Goal: Transaction & Acquisition: Purchase product/service

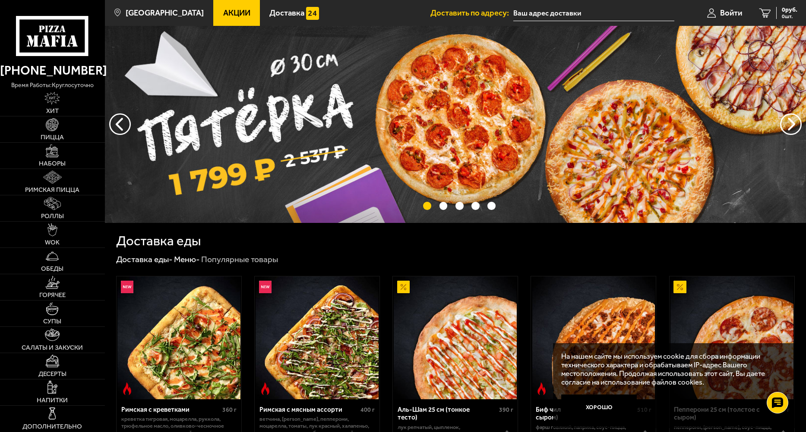
click at [222, 19] on link "Акции" at bounding box center [236, 13] width 47 height 26
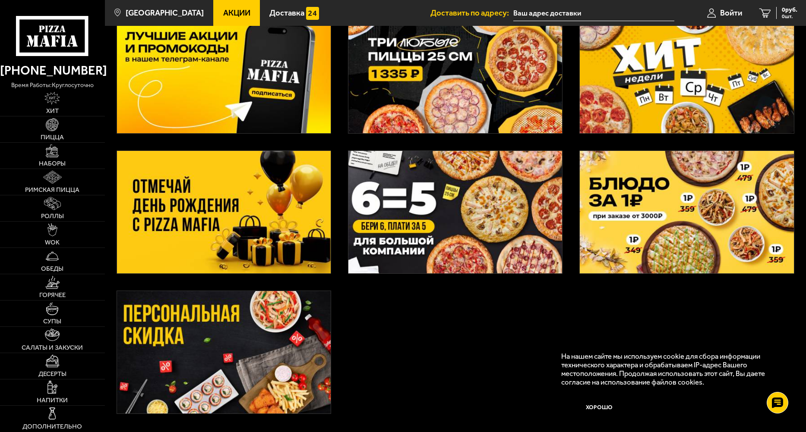
scroll to position [86, 0]
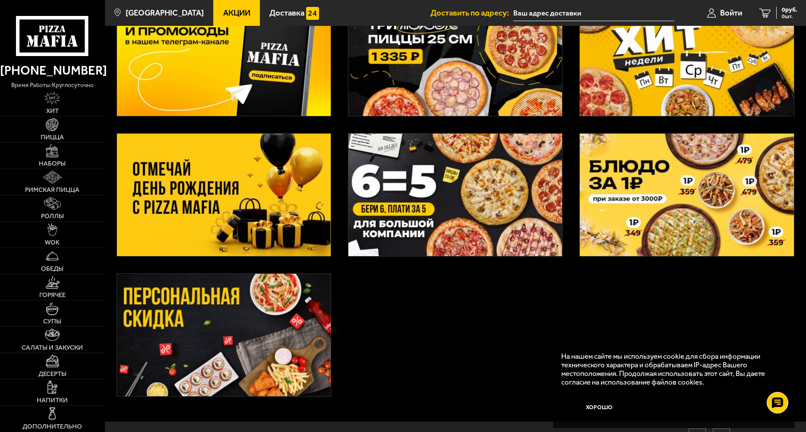
click at [472, 183] on img at bounding box center [455, 195] width 214 height 123
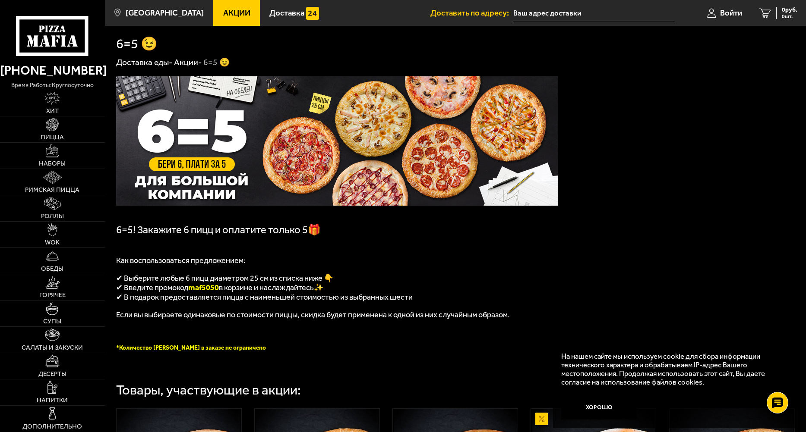
click at [223, 9] on span "Акции" at bounding box center [236, 13] width 27 height 8
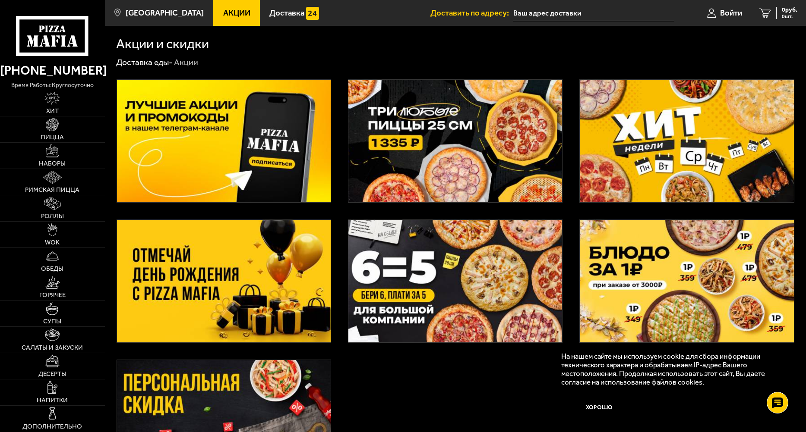
click at [495, 125] on img at bounding box center [455, 141] width 214 height 123
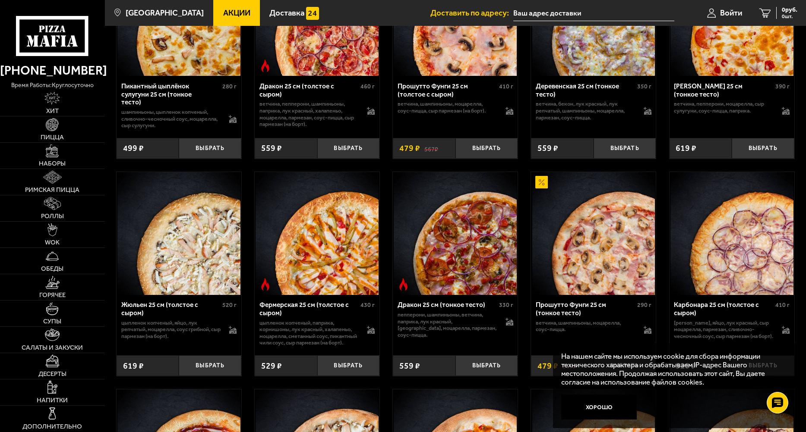
scroll to position [1294, 0]
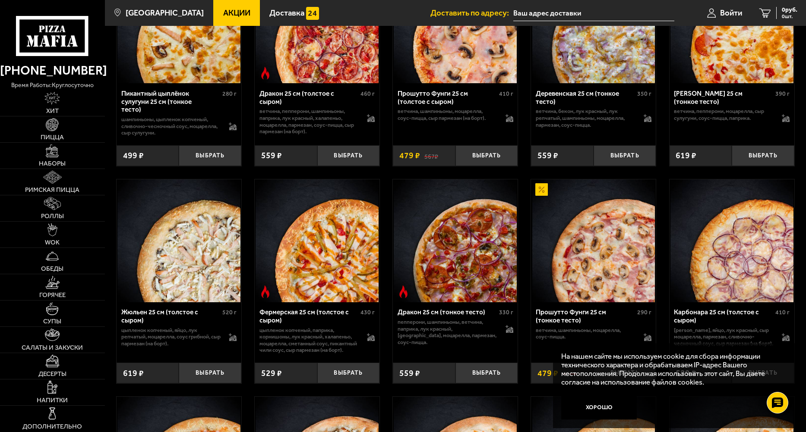
click at [224, 5] on link "Акции" at bounding box center [236, 13] width 47 height 26
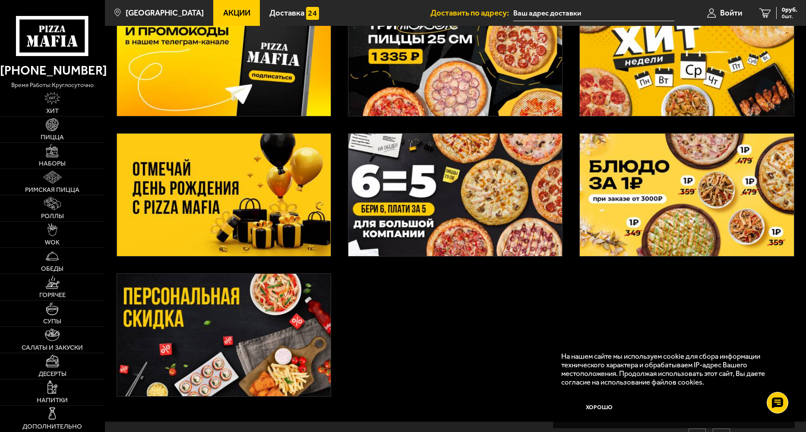
click at [252, 195] on img at bounding box center [224, 195] width 214 height 123
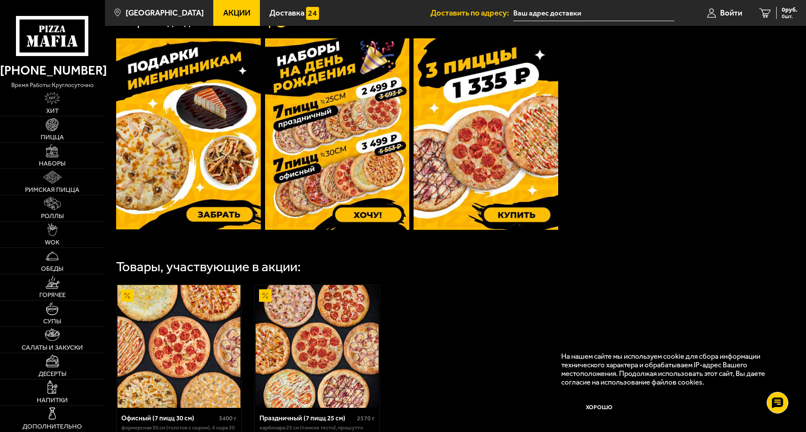
scroll to position [211, 0]
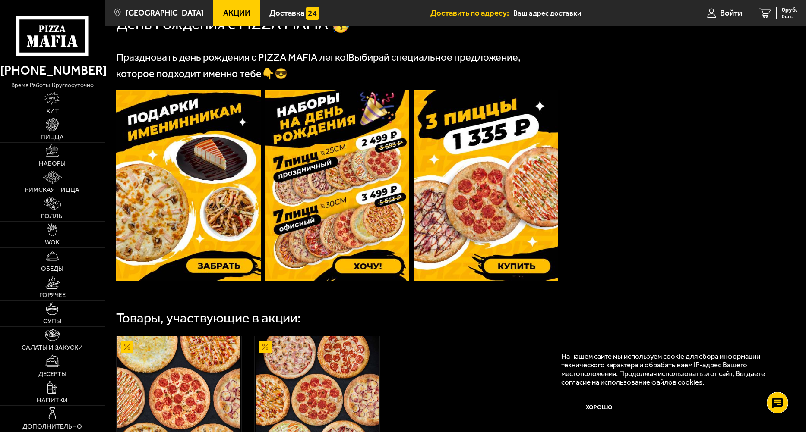
click at [341, 124] on img at bounding box center [337, 186] width 145 height 192
click at [350, 170] on img at bounding box center [337, 186] width 145 height 192
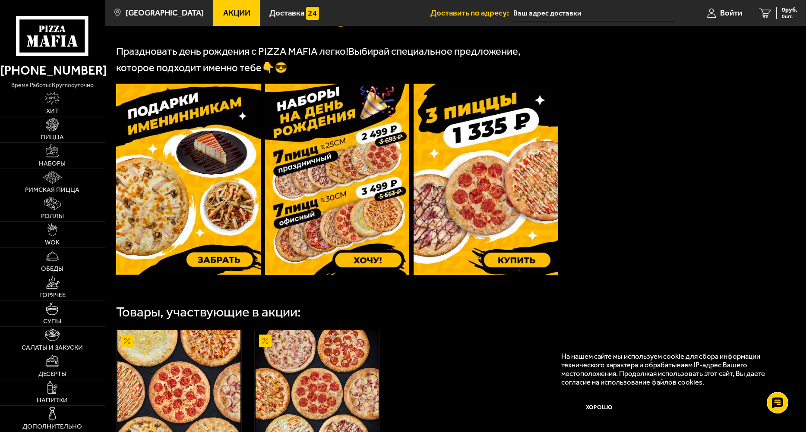
scroll to position [216, 0]
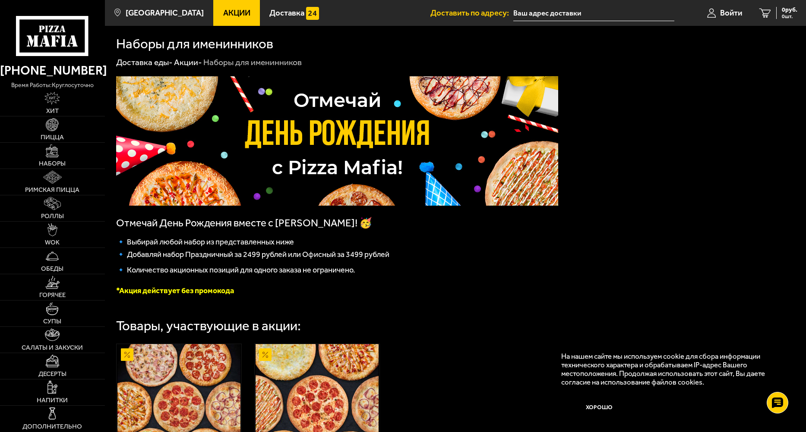
click at [218, 23] on link "Акции" at bounding box center [236, 13] width 47 height 26
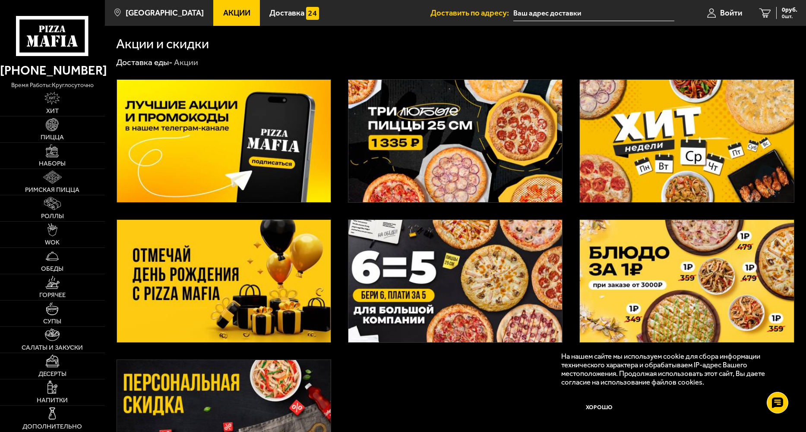
click at [444, 249] on img at bounding box center [455, 281] width 214 height 123
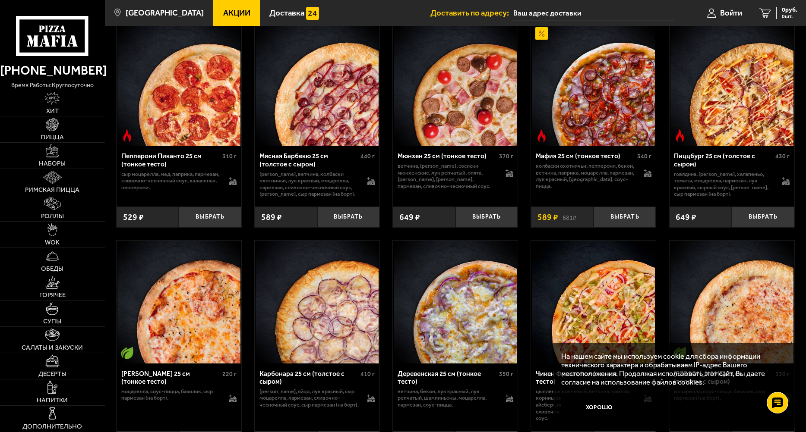
scroll to position [403, 0]
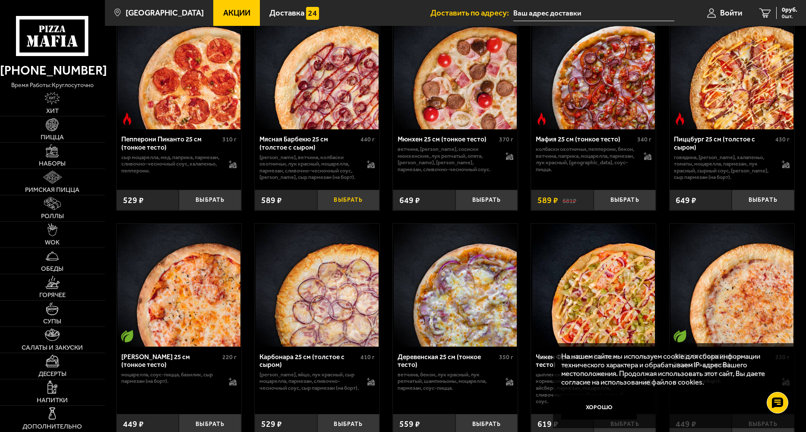
click at [346, 204] on button "Выбрать" at bounding box center [348, 200] width 63 height 21
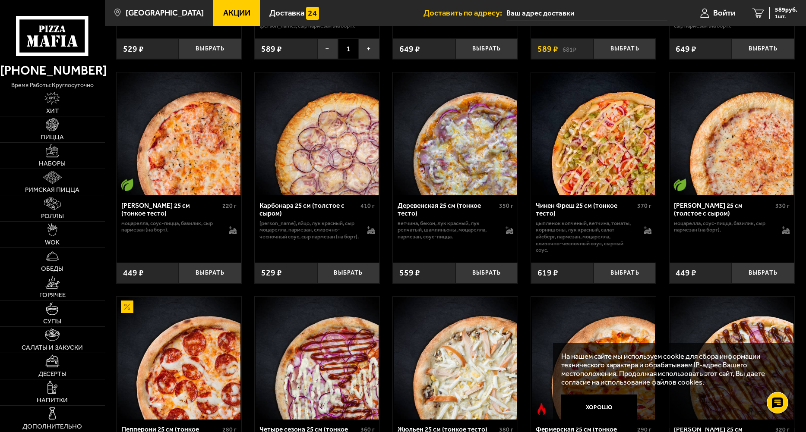
scroll to position [575, 0]
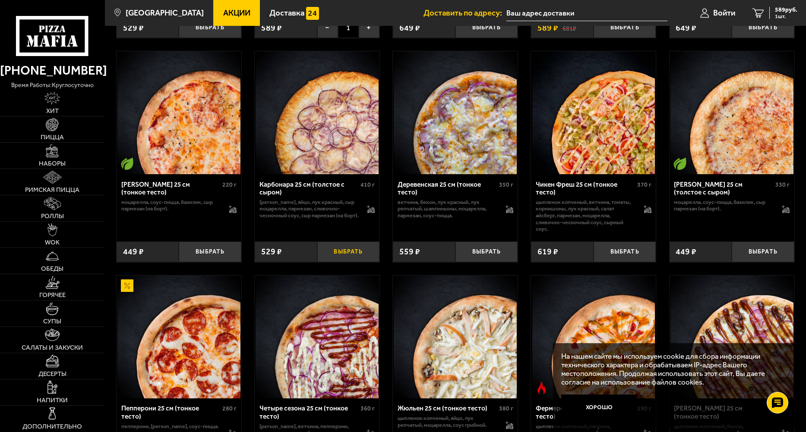
click at [353, 257] on button "Выбрать" at bounding box center [348, 252] width 63 height 21
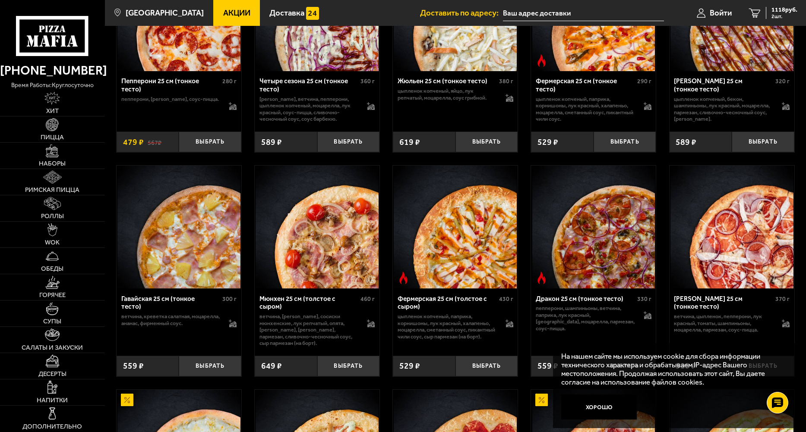
scroll to position [1007, 0]
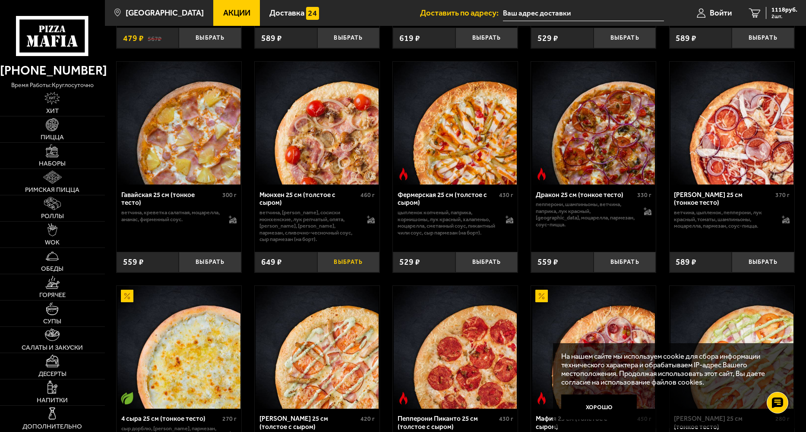
click at [354, 269] on button "Выбрать" at bounding box center [348, 262] width 63 height 21
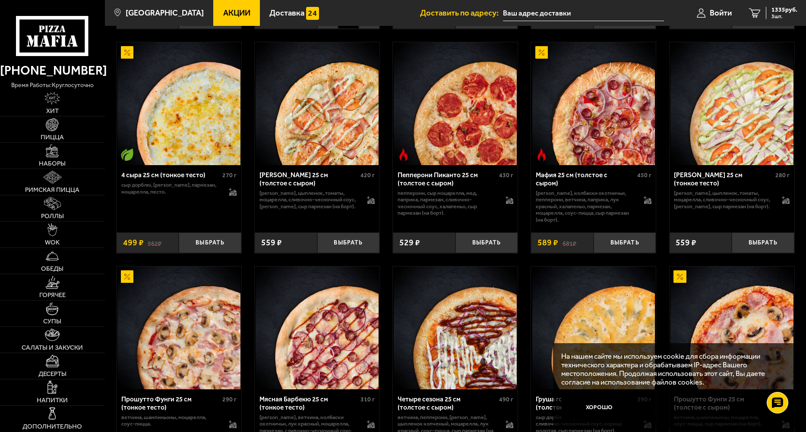
scroll to position [1266, 0]
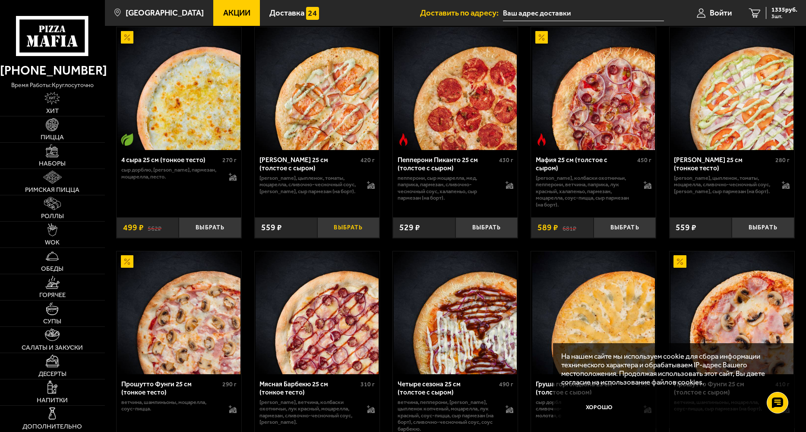
click at [365, 227] on button "Выбрать" at bounding box center [348, 227] width 63 height 21
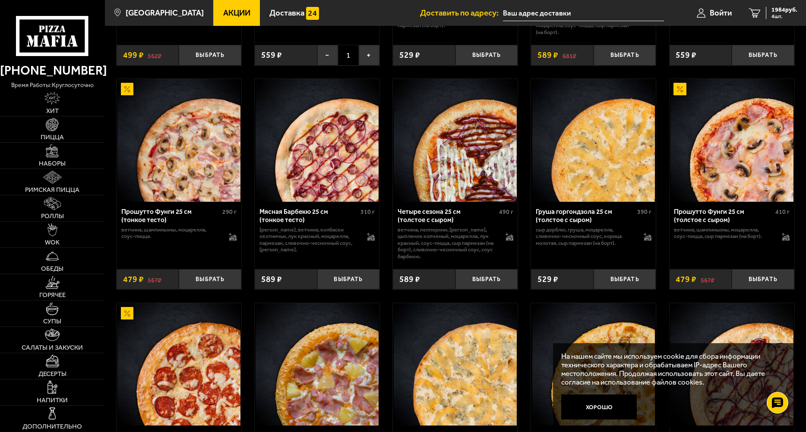
scroll to position [1481, 0]
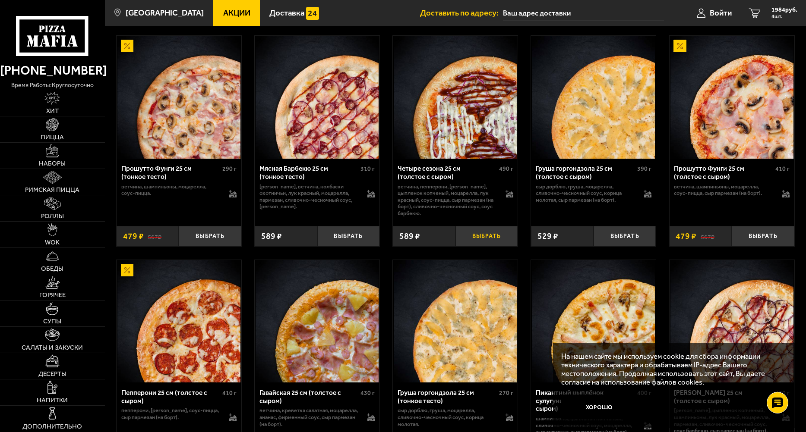
click at [482, 239] on button "Выбрать" at bounding box center [486, 236] width 63 height 21
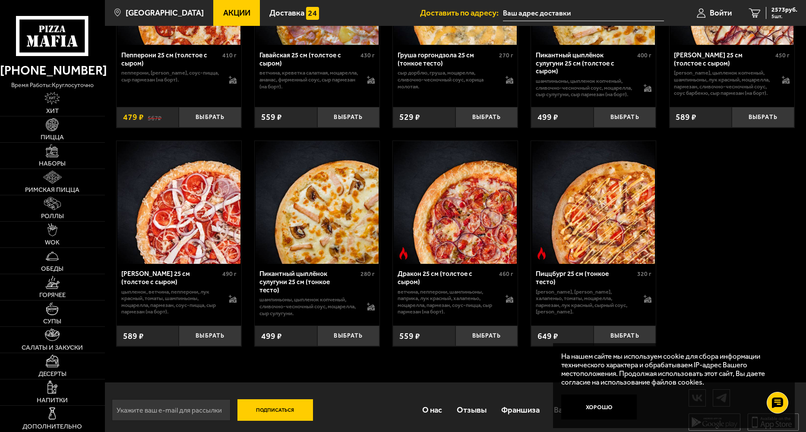
scroll to position [1826, 0]
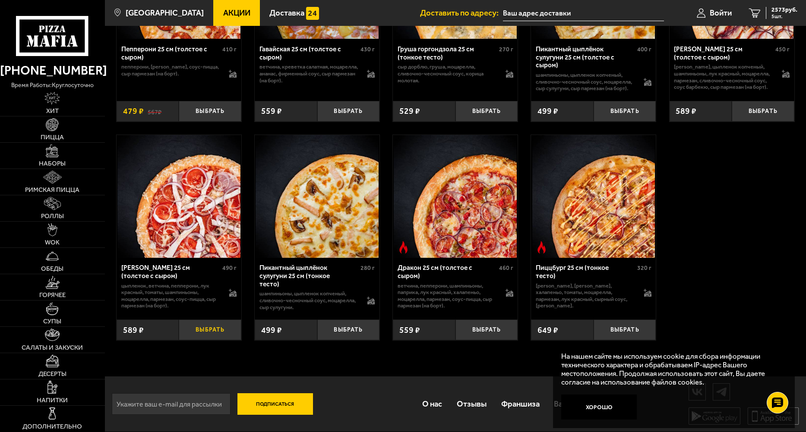
click at [217, 331] on button "Выбрать" at bounding box center [210, 330] width 63 height 21
click at [755, 14] on icon "6" at bounding box center [755, 12] width 12 height 9
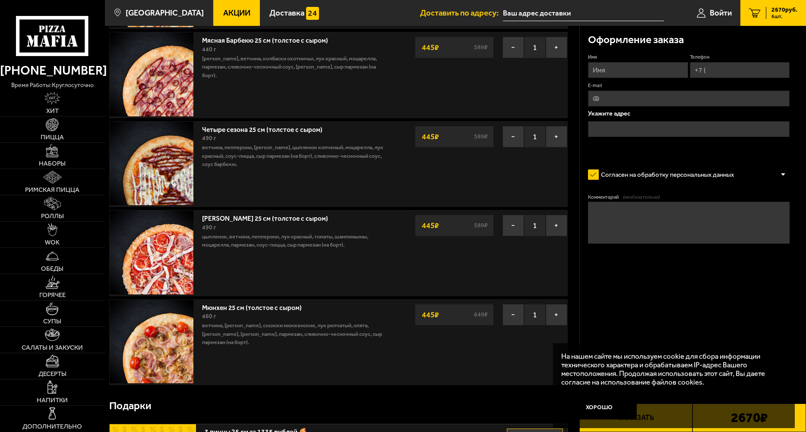
scroll to position [216, 0]
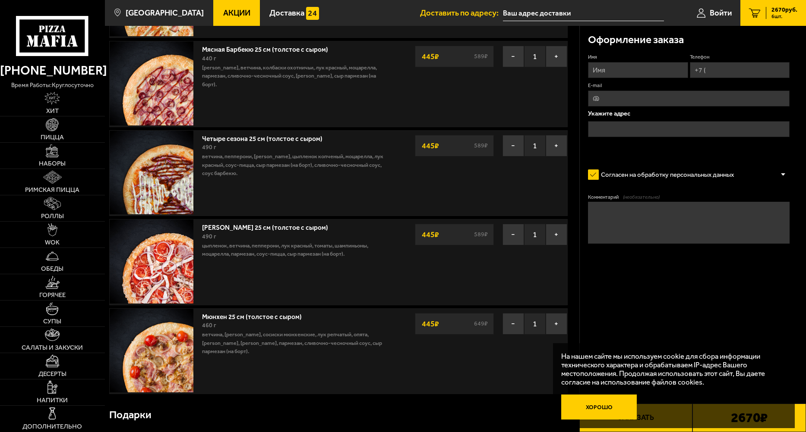
click at [598, 408] on button "Хорошо" at bounding box center [599, 407] width 76 height 25
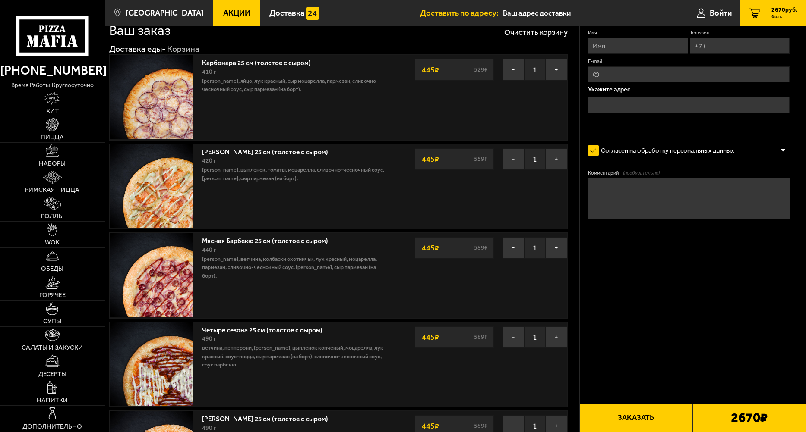
scroll to position [0, 0]
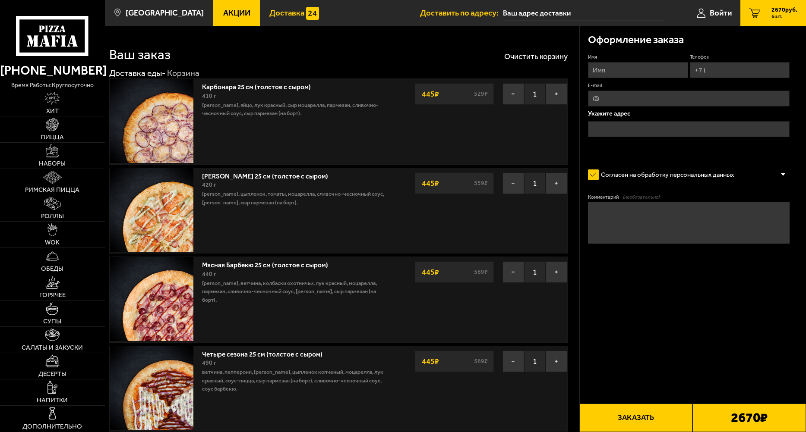
click at [286, 19] on link "Доставка" at bounding box center [294, 13] width 69 height 26
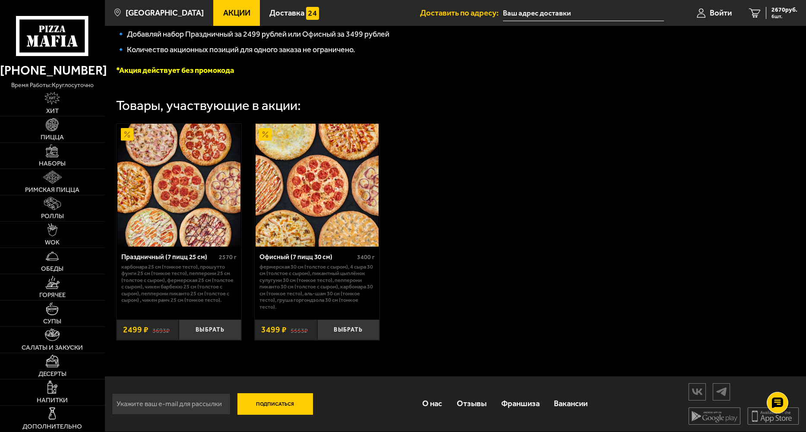
scroll to position [224, 0]
